Goal: Task Accomplishment & Management: Manage account settings

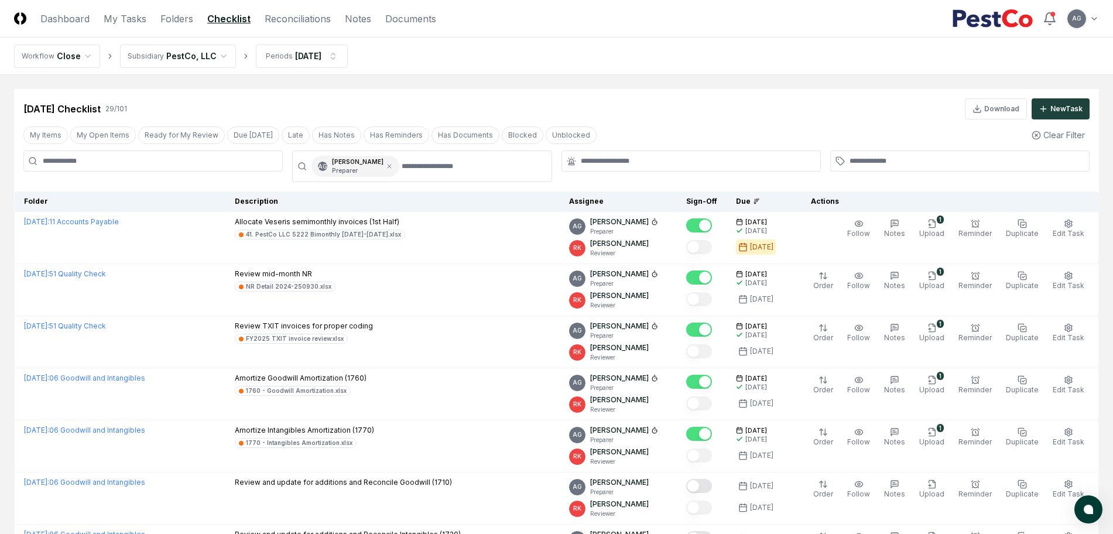
scroll to position [293, 0]
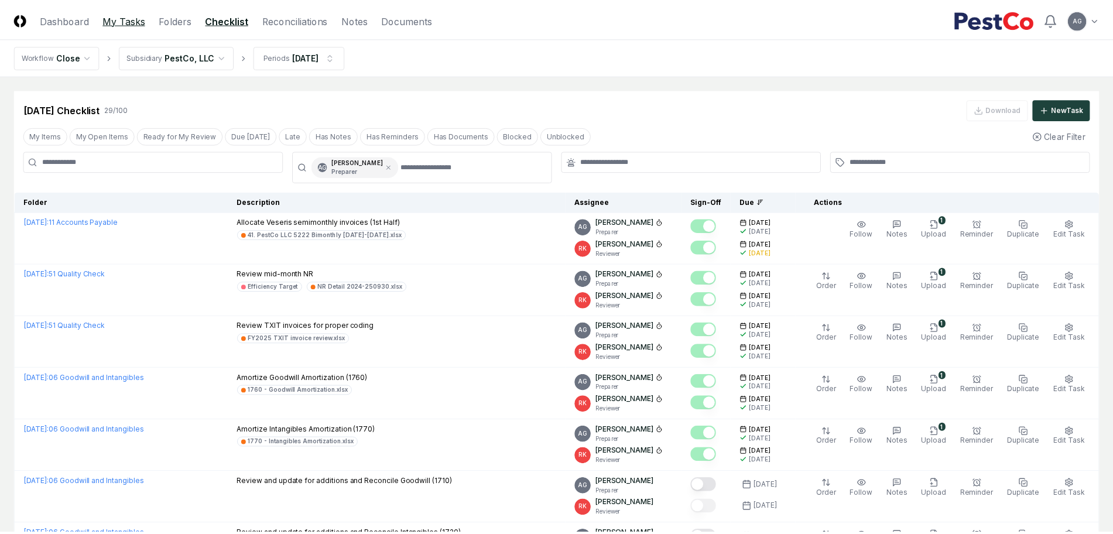
scroll to position [293, 0]
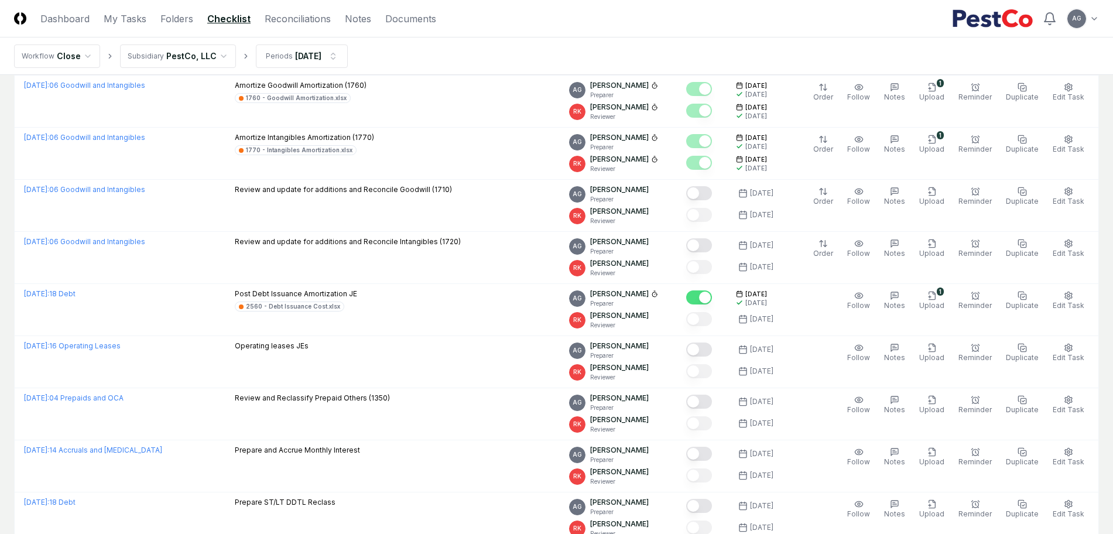
click at [130, 10] on header "CloseCore Dashboard My Tasks Folders Checklist Reconciliations Notes Documents …" at bounding box center [556, 18] width 1113 height 37
click at [130, 19] on link "My Tasks" at bounding box center [125, 19] width 43 height 14
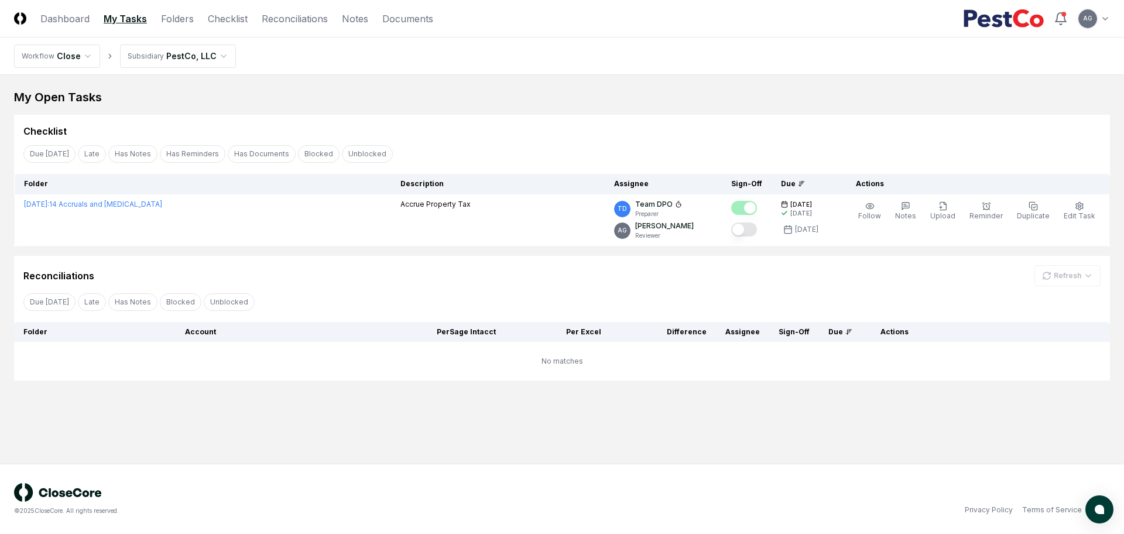
click at [572, 86] on main "My Open Tasks Cancel Reassign Checklist Due Today Late Has Notes Has Reminders …" at bounding box center [562, 269] width 1124 height 389
click at [452, 386] on main "My Open Tasks Cancel Reassign Checklist Due Today Late Has Notes Has Reminders …" at bounding box center [562, 269] width 1124 height 389
drag, startPoint x: 422, startPoint y: 445, endPoint x: 373, endPoint y: 267, distance: 184.4
click at [421, 444] on main "My Open Tasks Cancel Reassign Checklist Due Today Late Has Notes Has Reminders …" at bounding box center [562, 269] width 1124 height 389
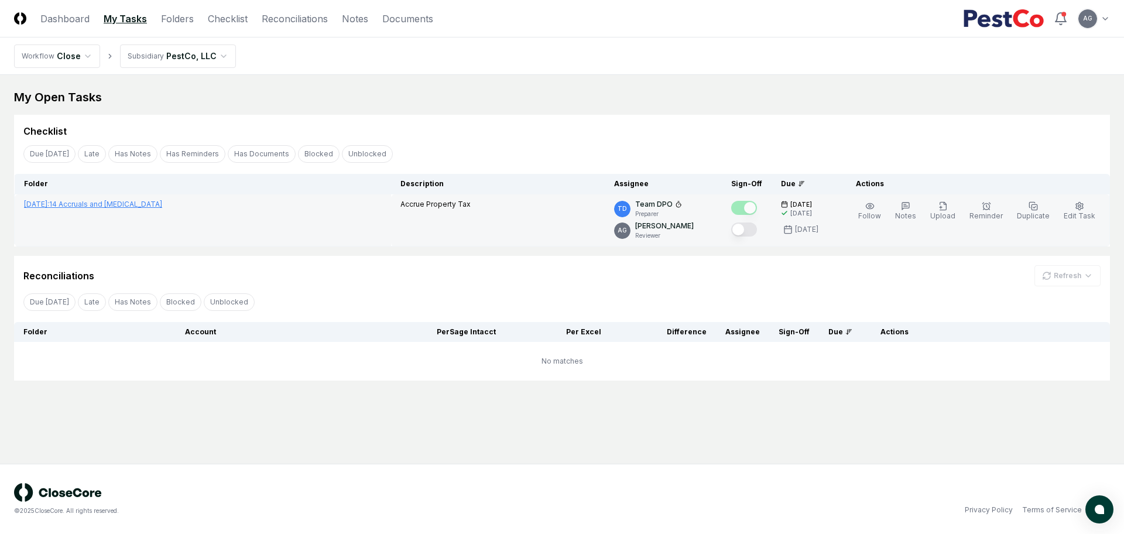
click at [139, 202] on link "September 2025 : 14 Accruals and OCL" at bounding box center [93, 204] width 138 height 9
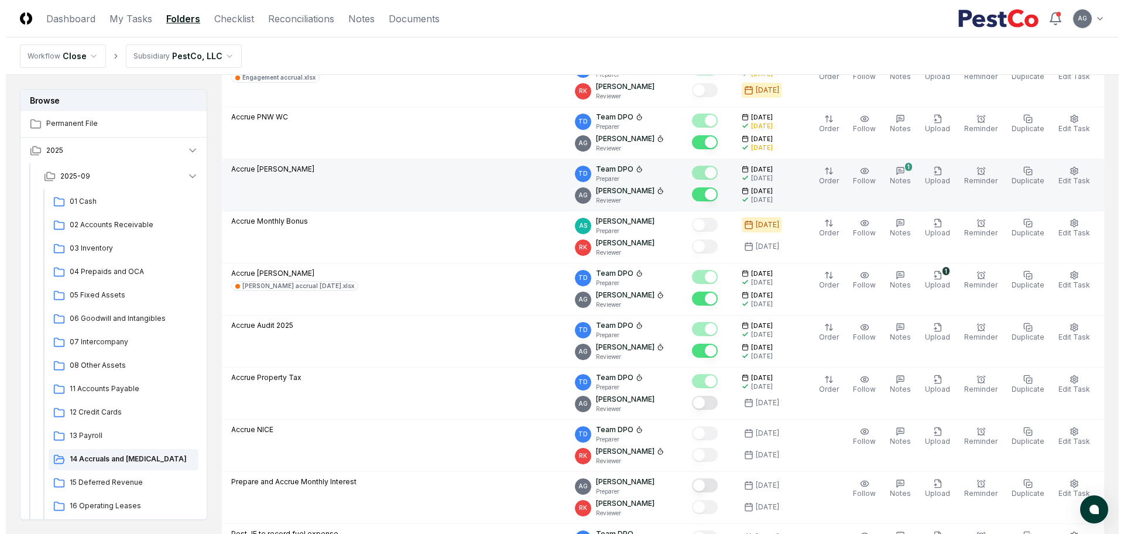
scroll to position [219, 0]
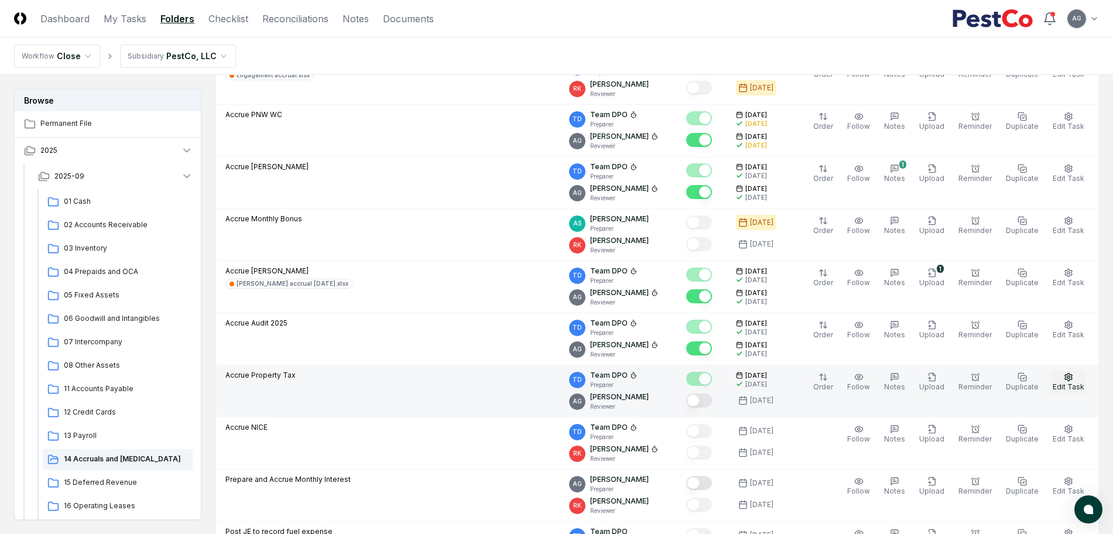
click at [1075, 386] on span "Edit Task" at bounding box center [1068, 386] width 32 height 9
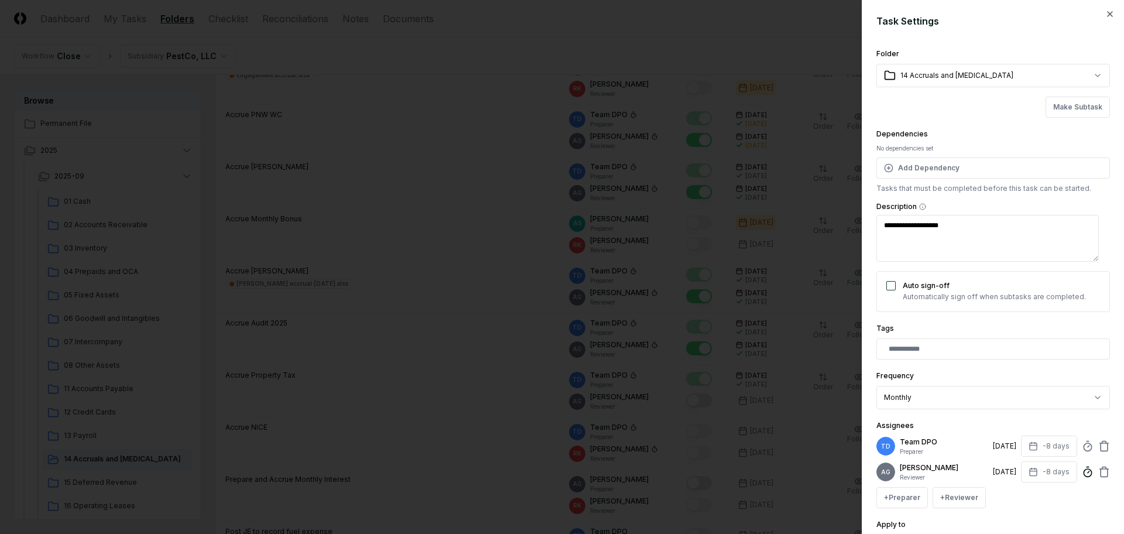
click at [1082, 474] on icon at bounding box center [1088, 472] width 12 height 12
type textarea "*"
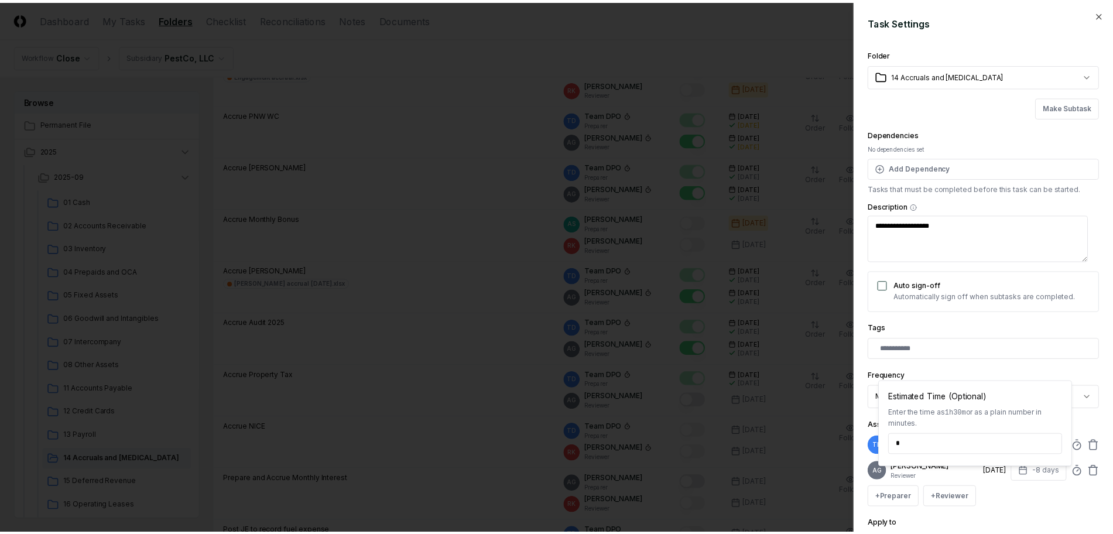
scroll to position [111, 0]
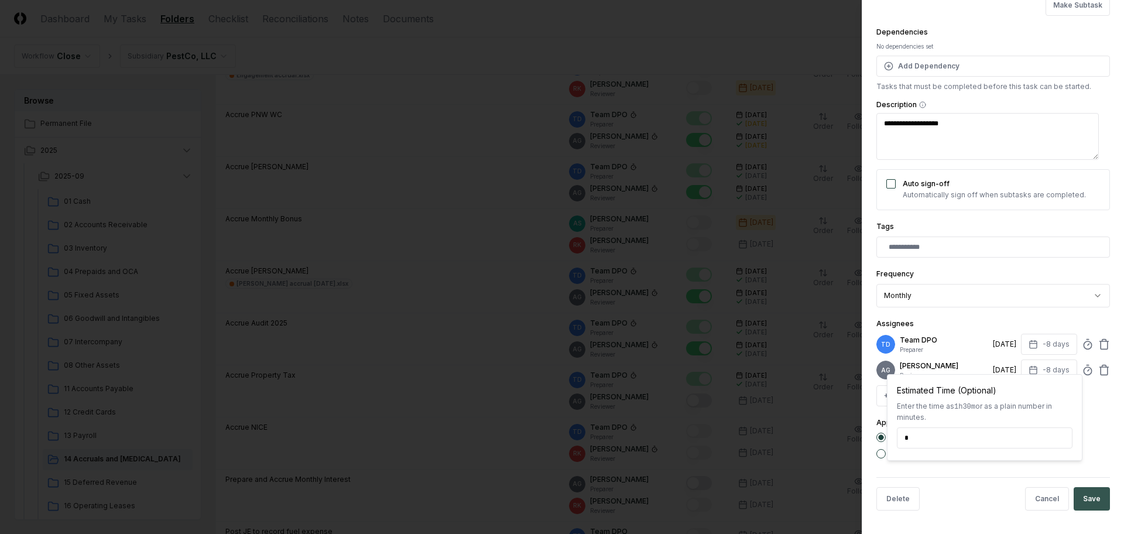
type input "*****"
click at [1087, 507] on button "Save" at bounding box center [1091, 498] width 36 height 23
type textarea "*"
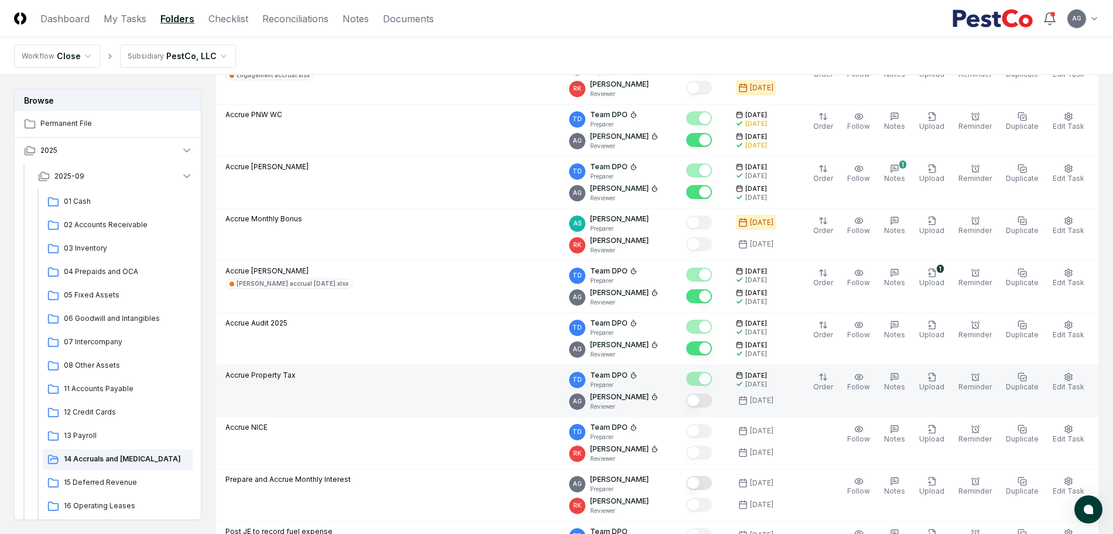
click at [712, 398] on button "Mark complete" at bounding box center [699, 400] width 26 height 14
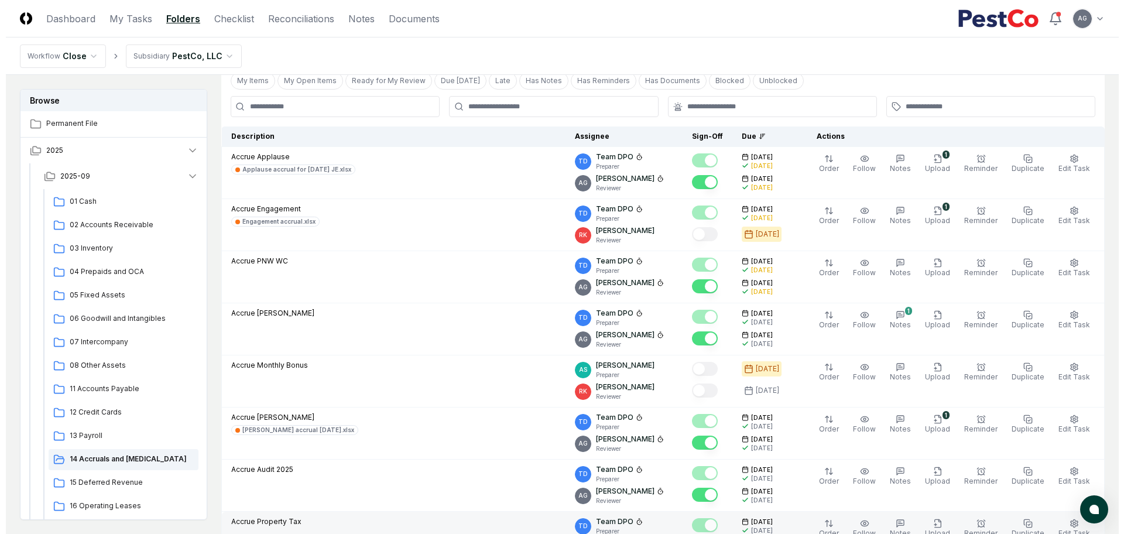
scroll to position [0, 0]
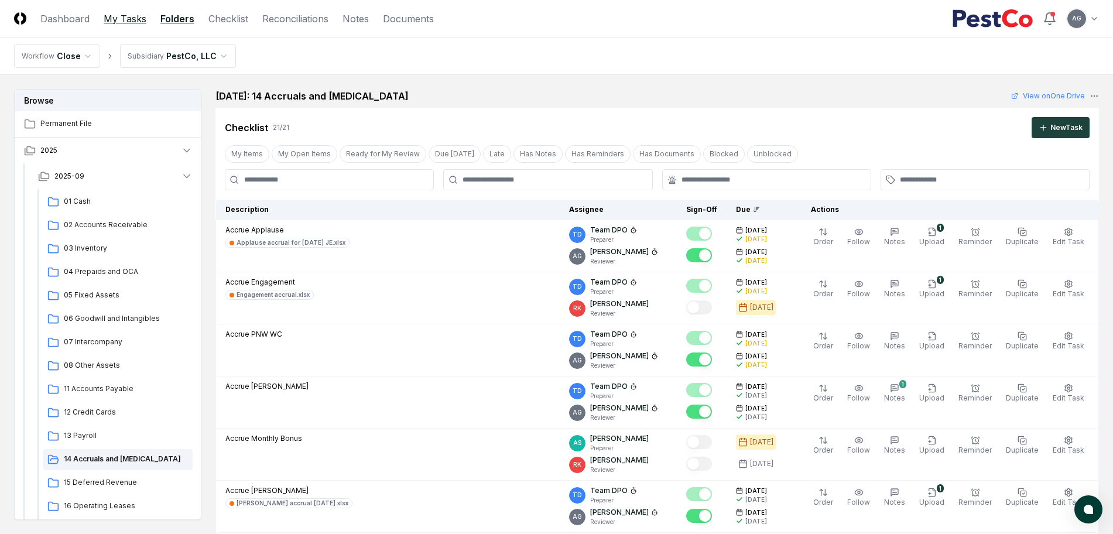
click at [114, 22] on link "My Tasks" at bounding box center [125, 19] width 43 height 14
